Goal: Task Accomplishment & Management: Manage account settings

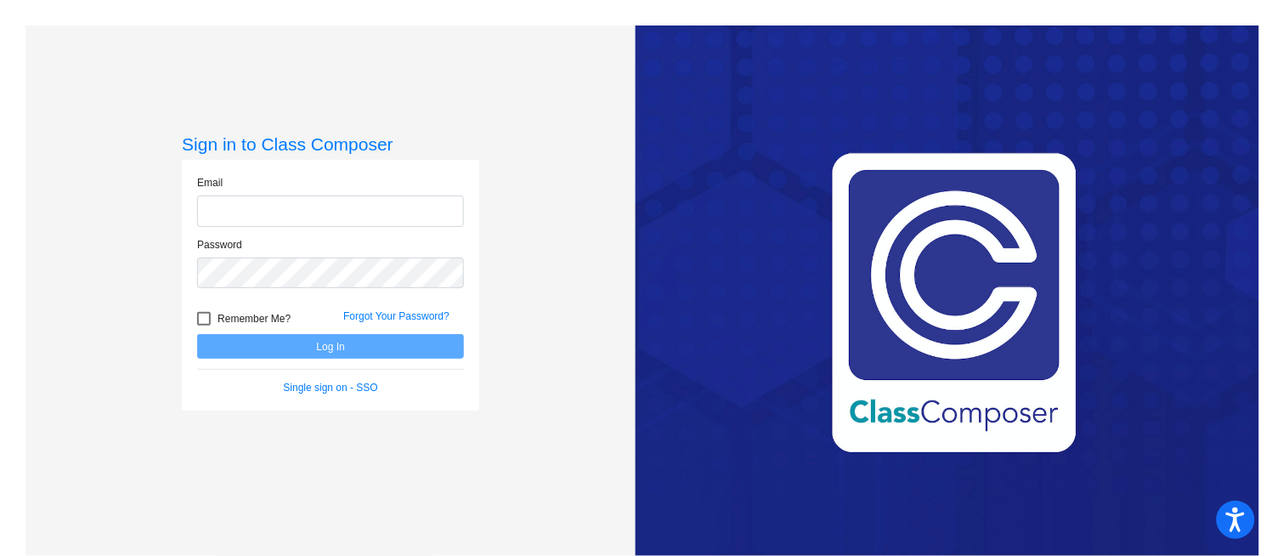
type input "[EMAIL_ADDRESS][DOMAIN_NAME]"
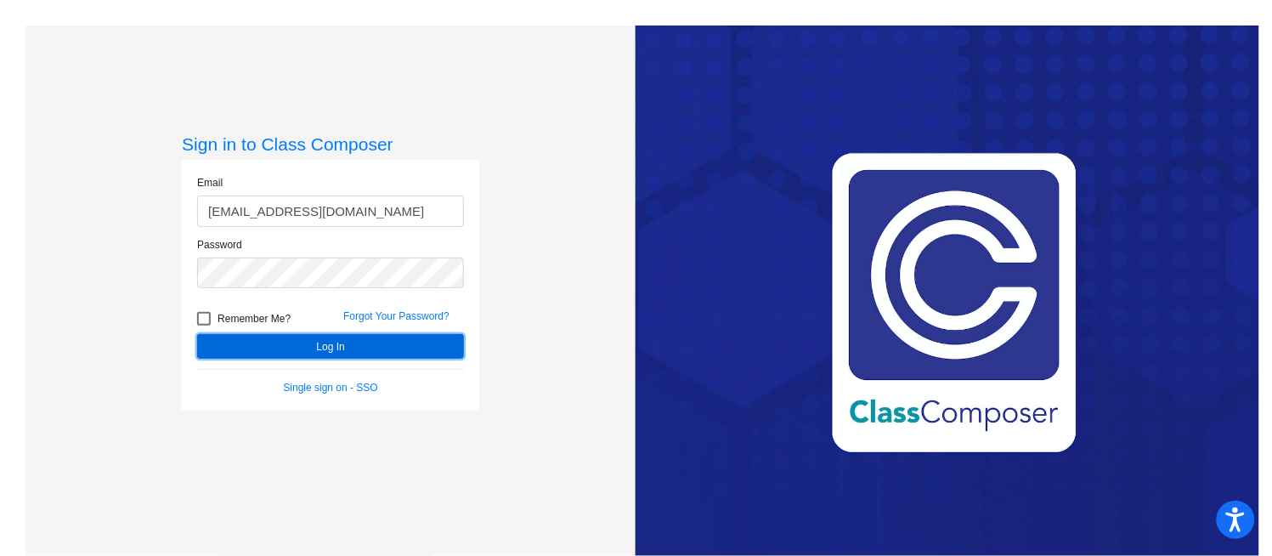
click at [325, 347] on button "Log In" at bounding box center [330, 346] width 267 height 25
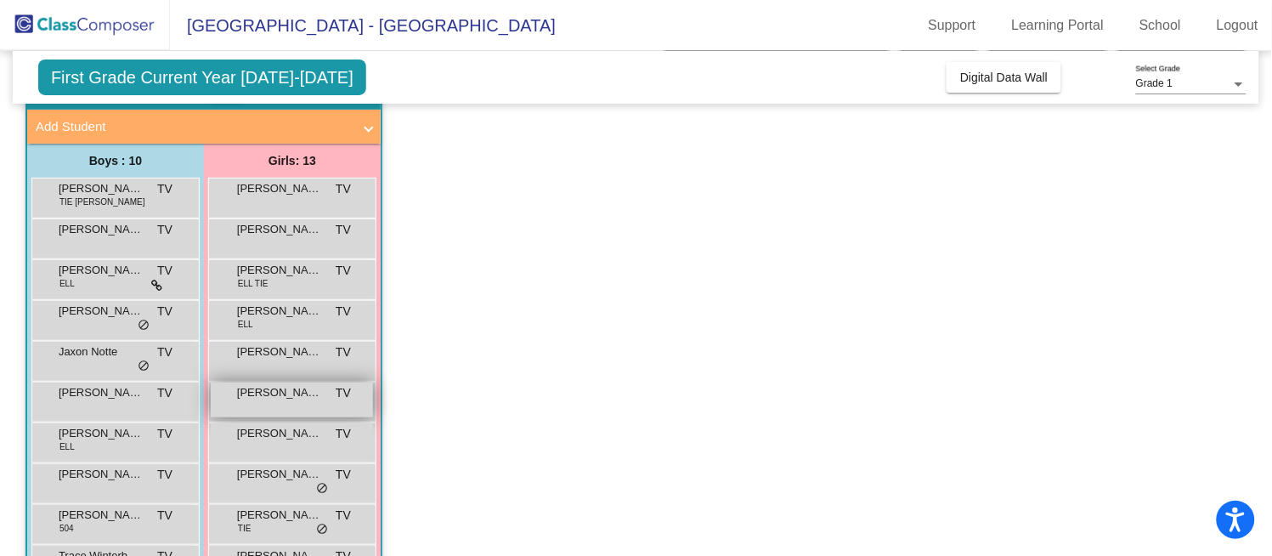
scroll to position [189, 0]
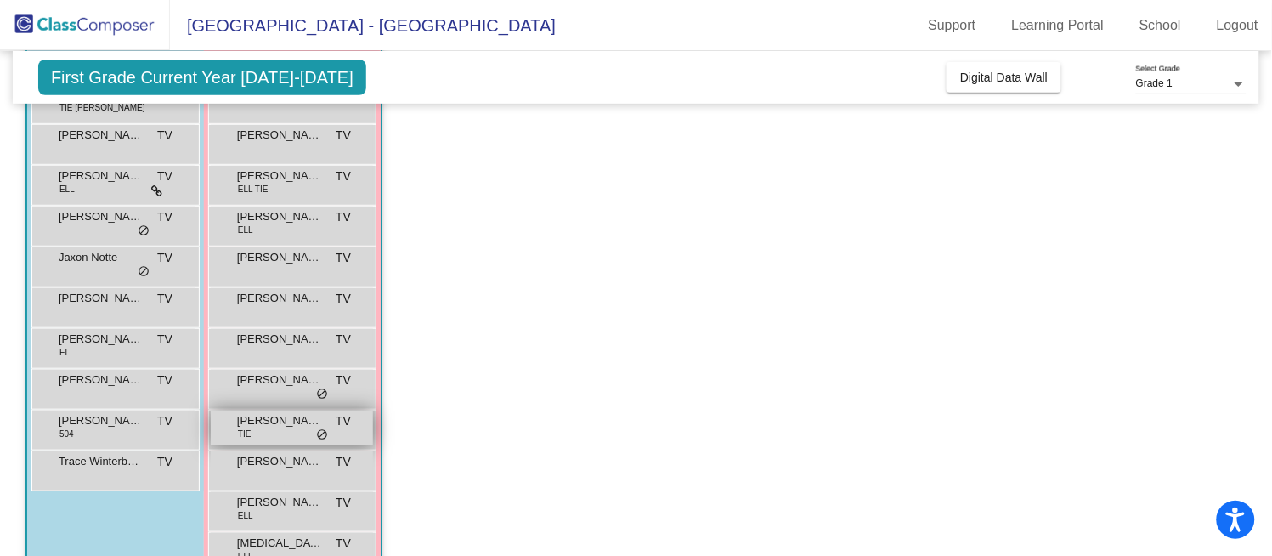
click at [285, 428] on div "[PERSON_NAME] TIE TV lock do_not_disturb_alt" at bounding box center [292, 427] width 162 height 35
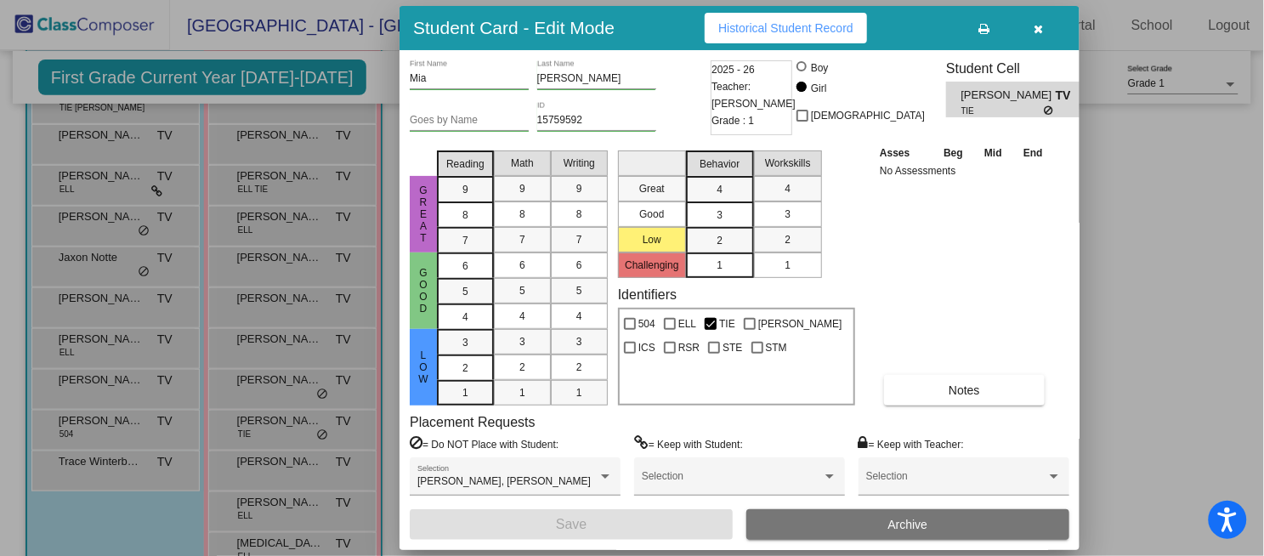
click at [941, 275] on div "Asses Beg Mid End No Assessments Notes" at bounding box center [964, 275] width 178 height 262
click at [1042, 29] on icon "button" at bounding box center [1038, 29] width 9 height 12
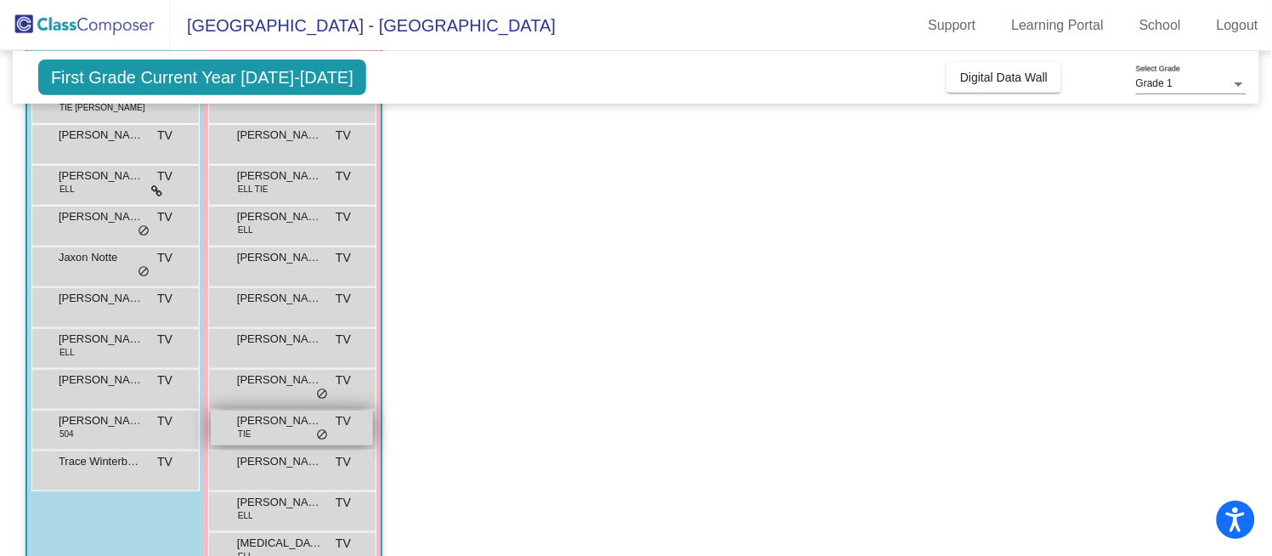
click at [287, 431] on div "[PERSON_NAME] TIE TV lock do_not_disturb_alt" at bounding box center [292, 427] width 162 height 35
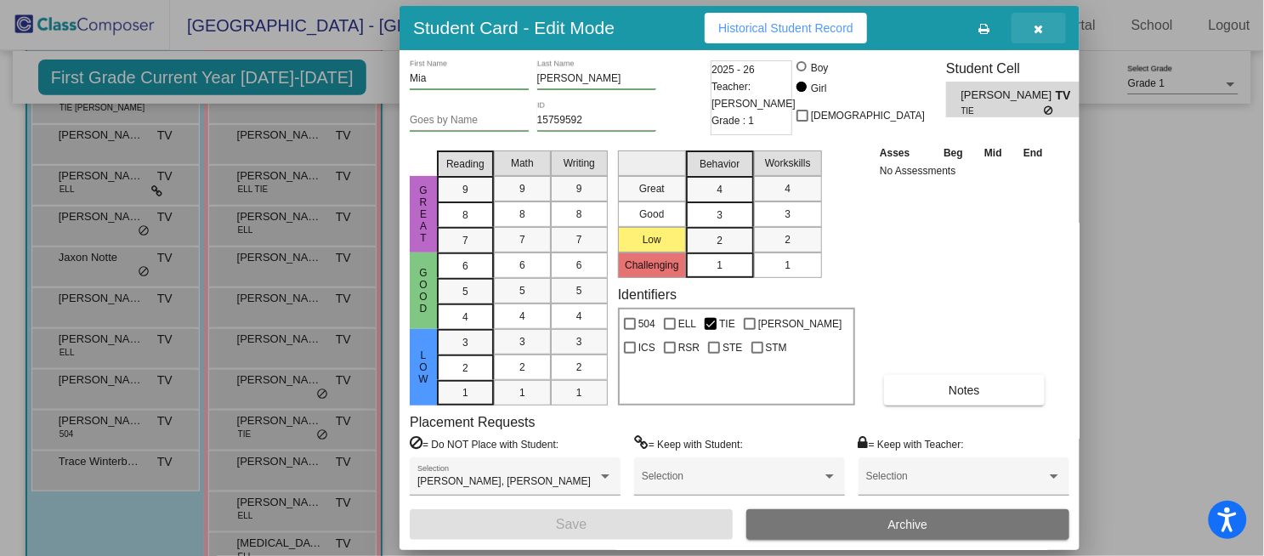
click at [1041, 34] on icon "button" at bounding box center [1038, 29] width 9 height 12
